Goal: Check status: Check status

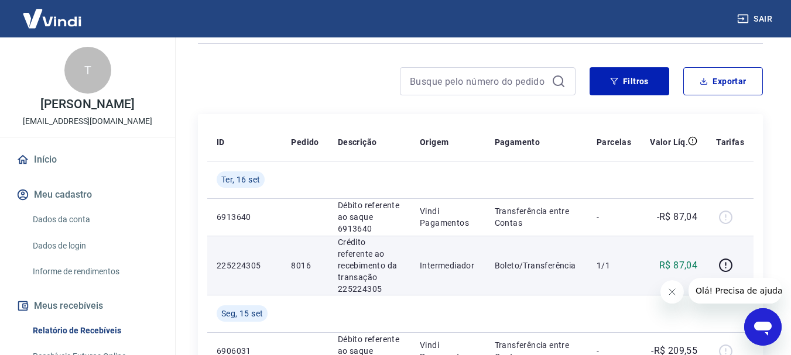
scroll to position [176, 0]
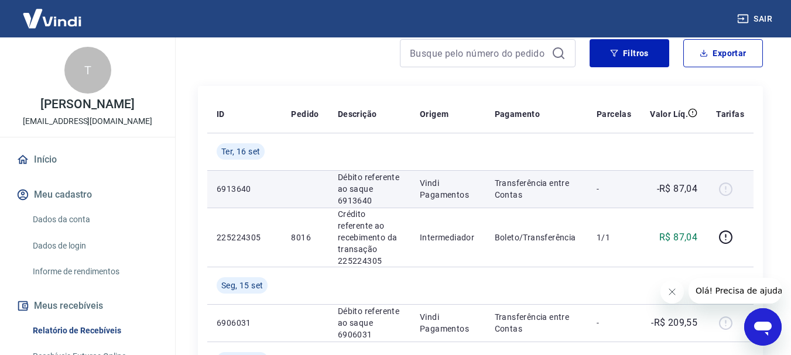
drag, startPoint x: 571, startPoint y: 199, endPoint x: 580, endPoint y: 199, distance: 9.4
click at [571, 199] on p "Transferência entre Contas" at bounding box center [536, 188] width 83 height 23
click at [725, 189] on div at bounding box center [730, 189] width 28 height 19
click at [611, 187] on p "-" at bounding box center [614, 189] width 35 height 12
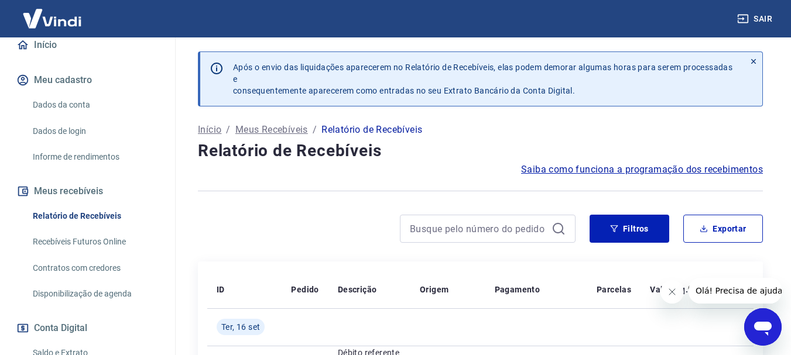
scroll to position [117, 0]
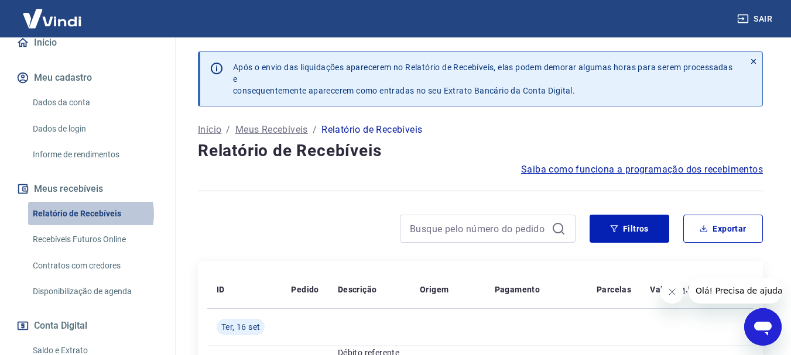
click at [90, 226] on link "Relatório de Recebíveis" at bounding box center [94, 214] width 133 height 24
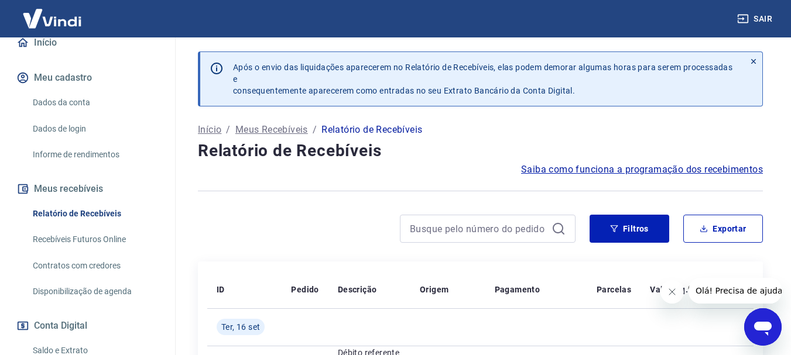
click at [752, 59] on icon at bounding box center [753, 61] width 8 height 8
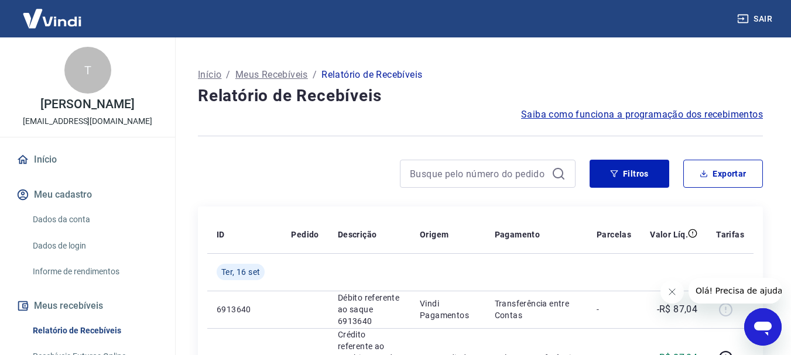
click at [46, 170] on link "Início" at bounding box center [87, 160] width 147 height 26
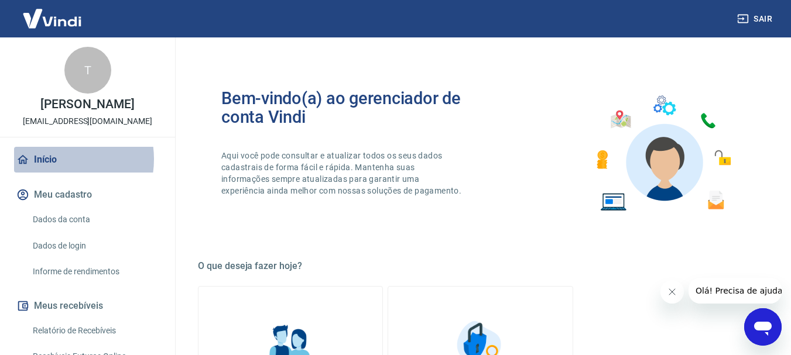
click at [57, 172] on link "Início" at bounding box center [87, 160] width 147 height 26
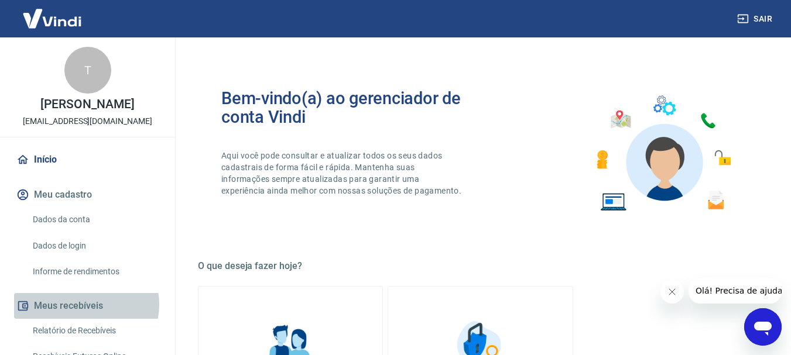
click at [85, 317] on button "Meus recebíveis" at bounding box center [87, 306] width 147 height 26
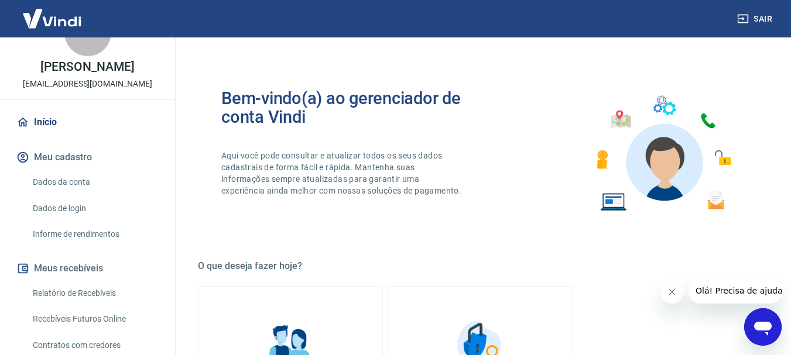
scroll to position [59, 0]
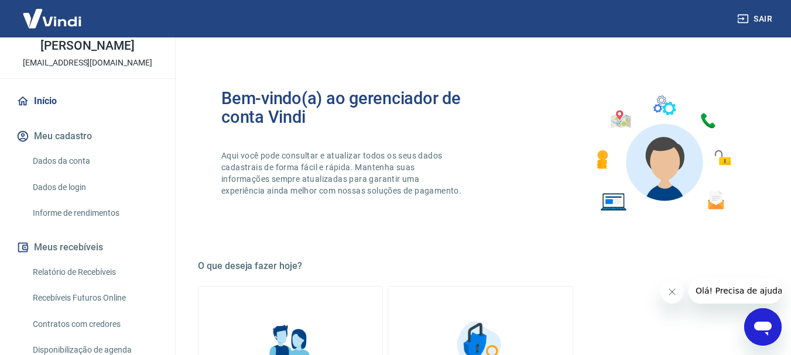
click at [80, 285] on link "Relatório de Recebíveis" at bounding box center [94, 273] width 133 height 24
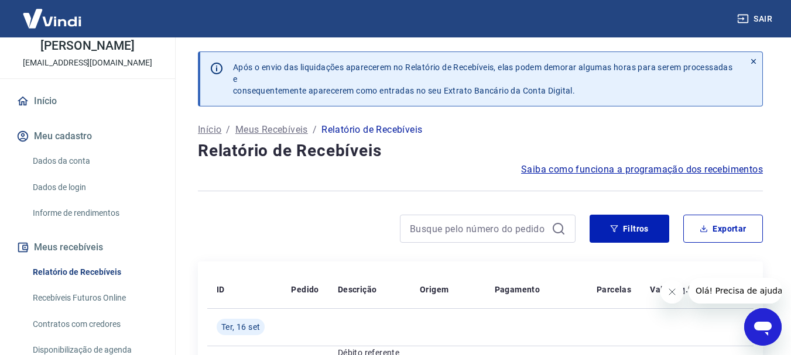
click at [393, 129] on p "Relatório de Recebíveis" at bounding box center [371, 130] width 101 height 14
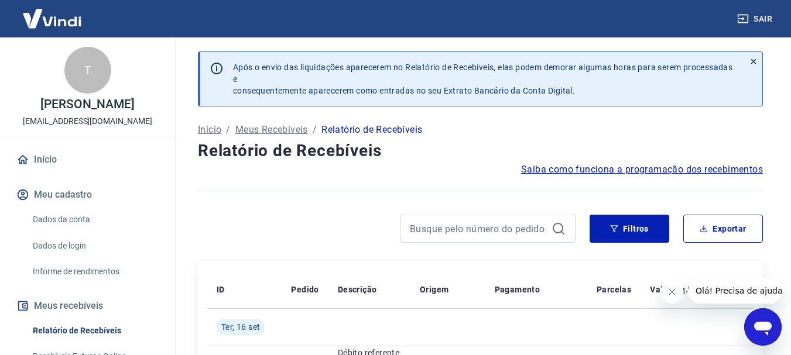
click at [46, 167] on link "Início" at bounding box center [87, 160] width 147 height 26
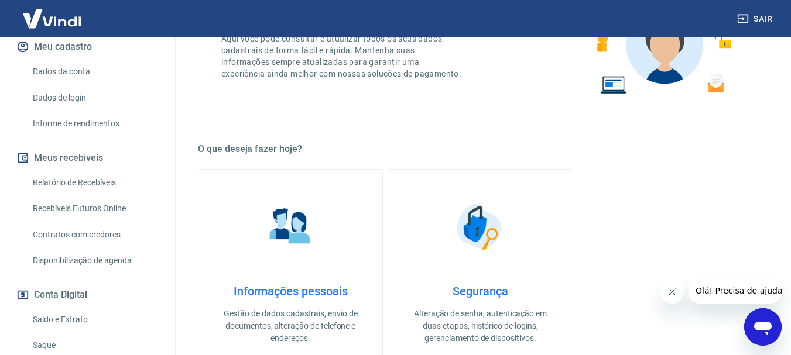
scroll to position [176, 0]
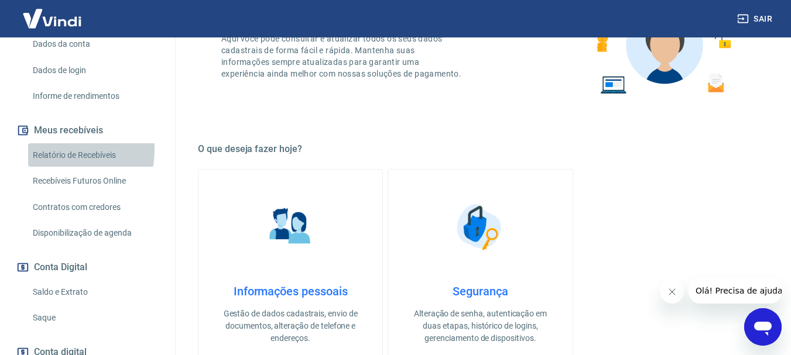
click at [50, 162] on link "Relatório de Recebíveis" at bounding box center [94, 155] width 133 height 24
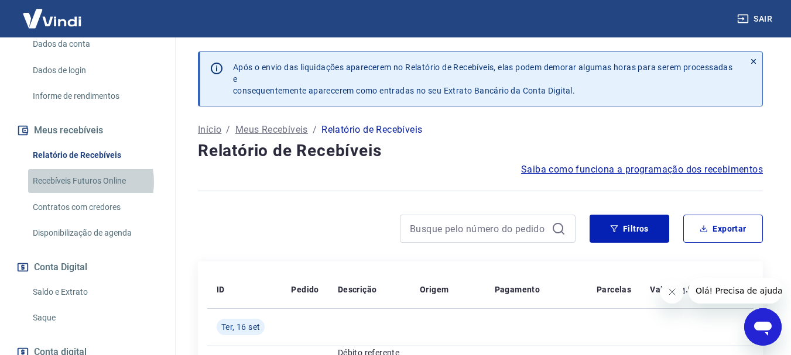
click at [77, 193] on link "Recebíveis Futuros Online" at bounding box center [94, 181] width 133 height 24
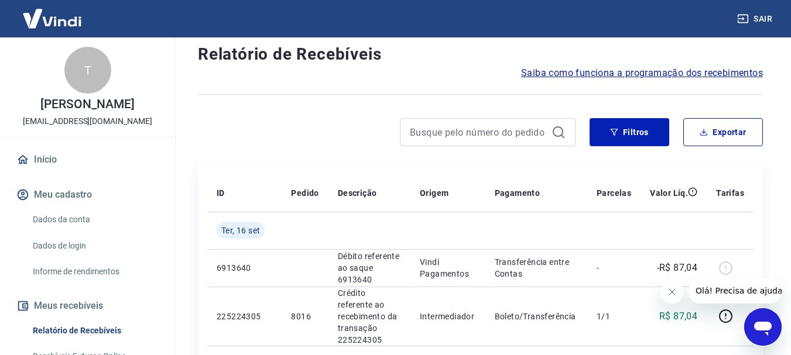
scroll to position [117, 0]
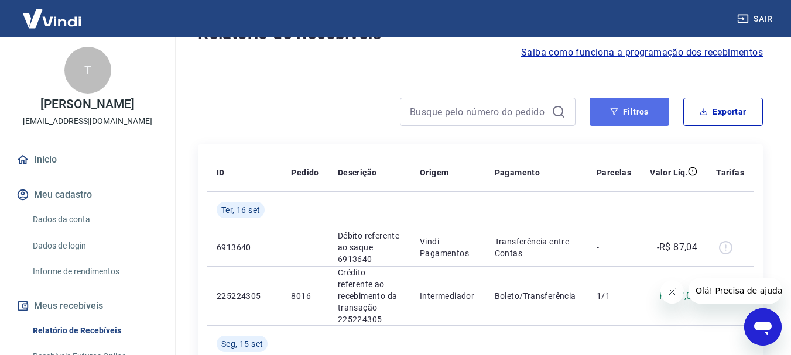
click at [620, 116] on button "Filtros" at bounding box center [629, 112] width 80 height 28
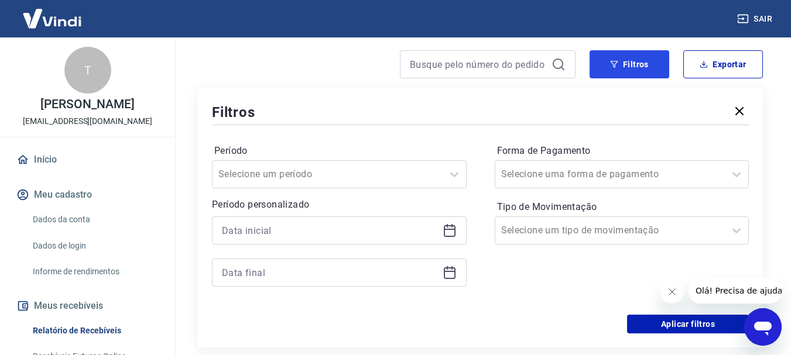
scroll to position [234, 0]
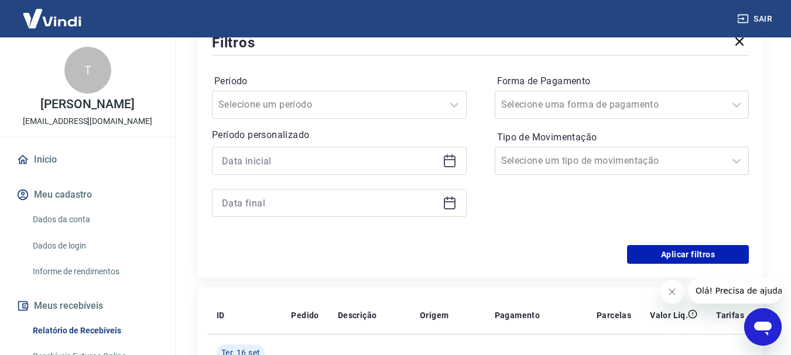
click at [454, 164] on icon at bounding box center [450, 162] width 12 height 12
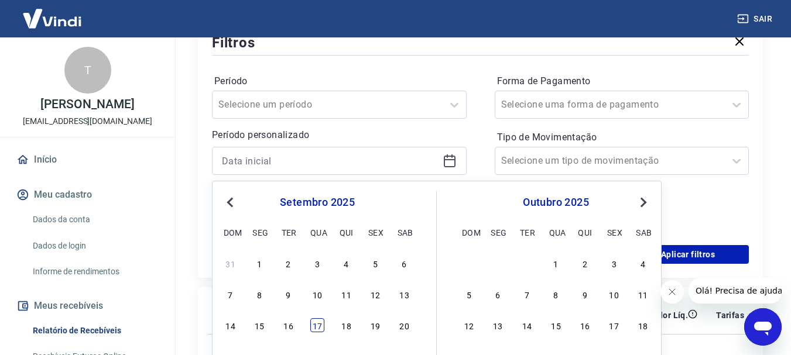
click at [320, 326] on div "17" at bounding box center [317, 325] width 14 height 14
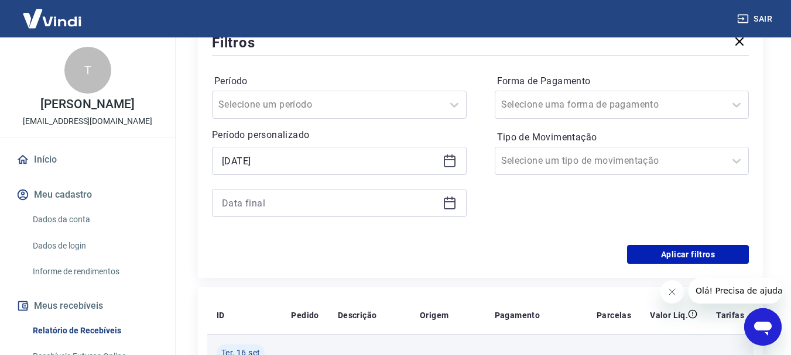
type input "17/09/2025"
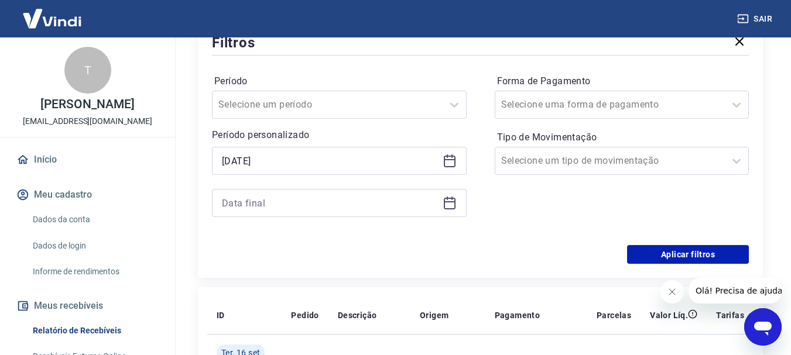
click at [448, 204] on icon at bounding box center [450, 203] width 14 height 14
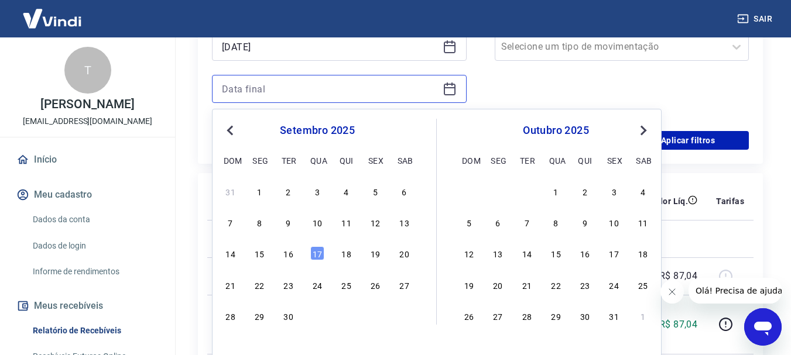
scroll to position [351, 0]
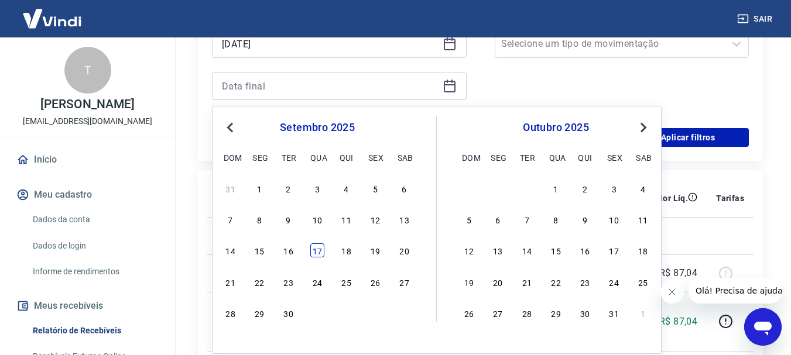
click at [321, 253] on div "17" at bounding box center [317, 251] width 14 height 14
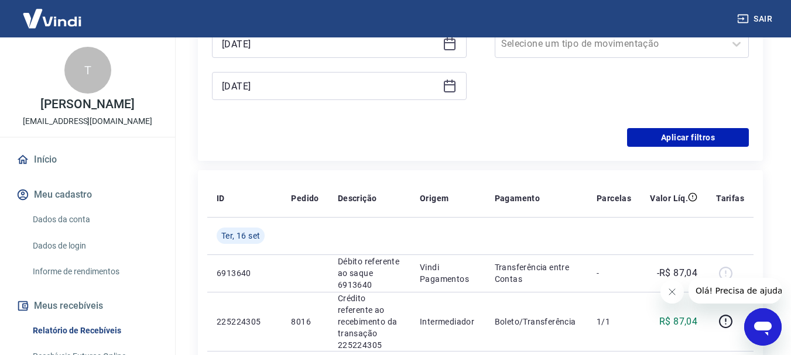
type input "17/09/2025"
click at [321, 253] on td at bounding box center [305, 235] width 46 height 37
click at [708, 133] on button "Aplicar filtros" at bounding box center [688, 137] width 122 height 19
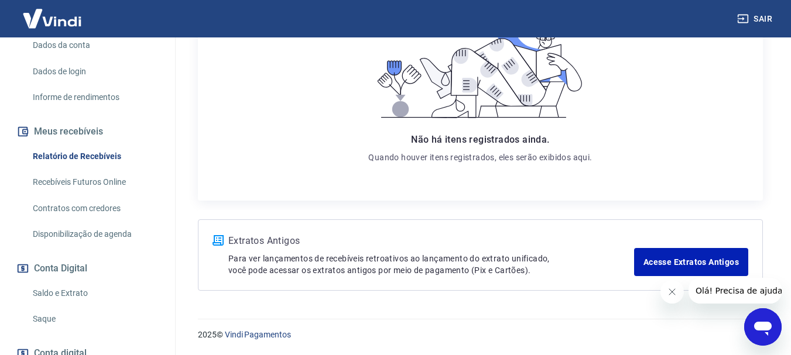
scroll to position [176, 0]
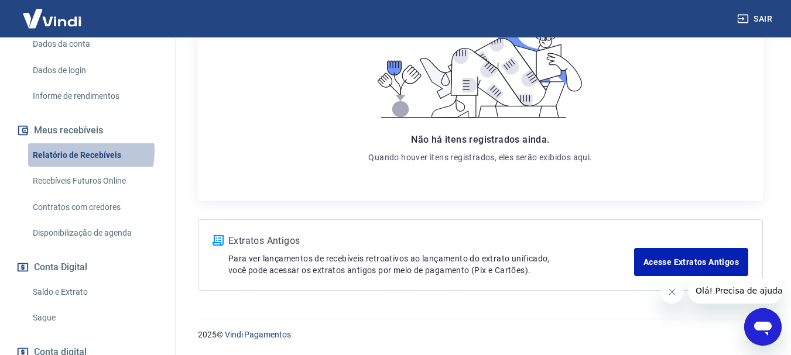
click at [74, 163] on link "Relatório de Recebíveis" at bounding box center [94, 155] width 133 height 24
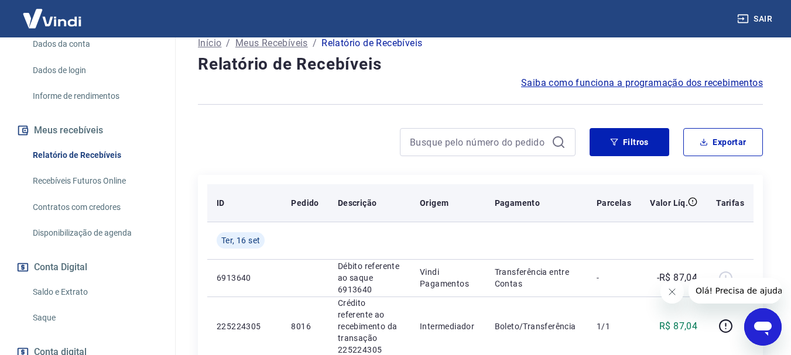
scroll to position [176, 0]
